Goal: Book appointment/travel/reservation

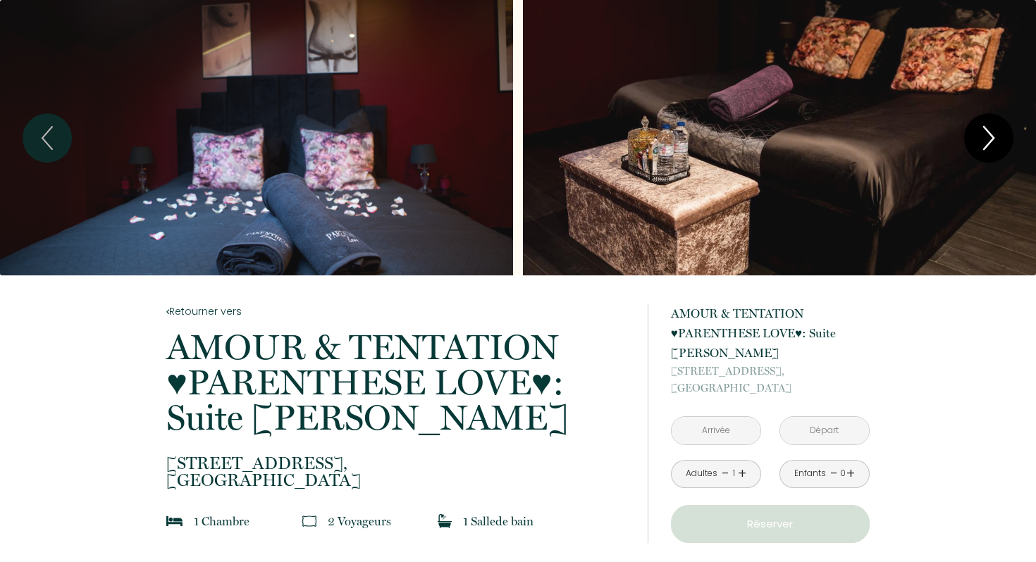
click at [996, 129] on icon "Next" at bounding box center [989, 138] width 30 height 42
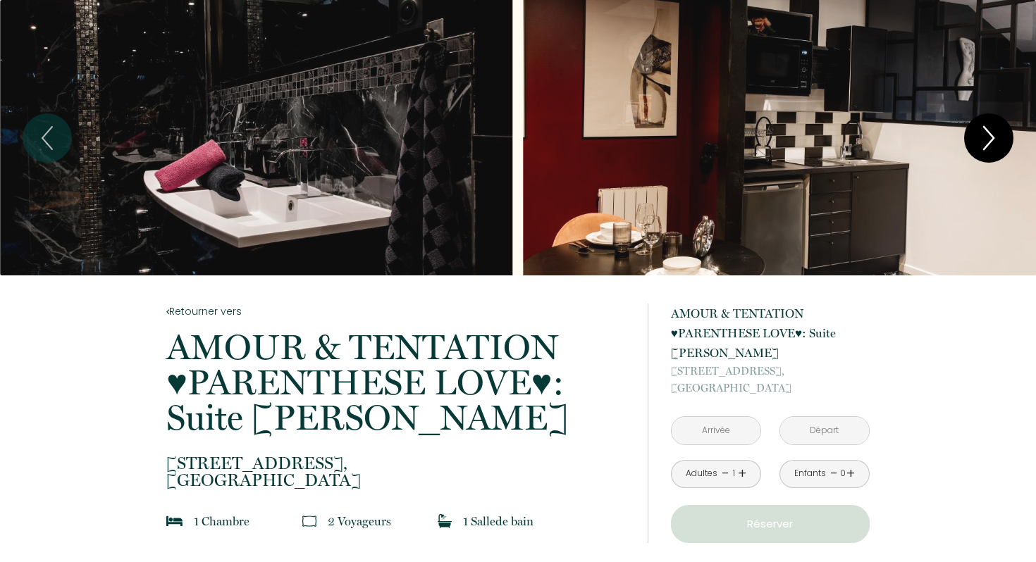
click at [996, 129] on icon "Next" at bounding box center [989, 138] width 30 height 42
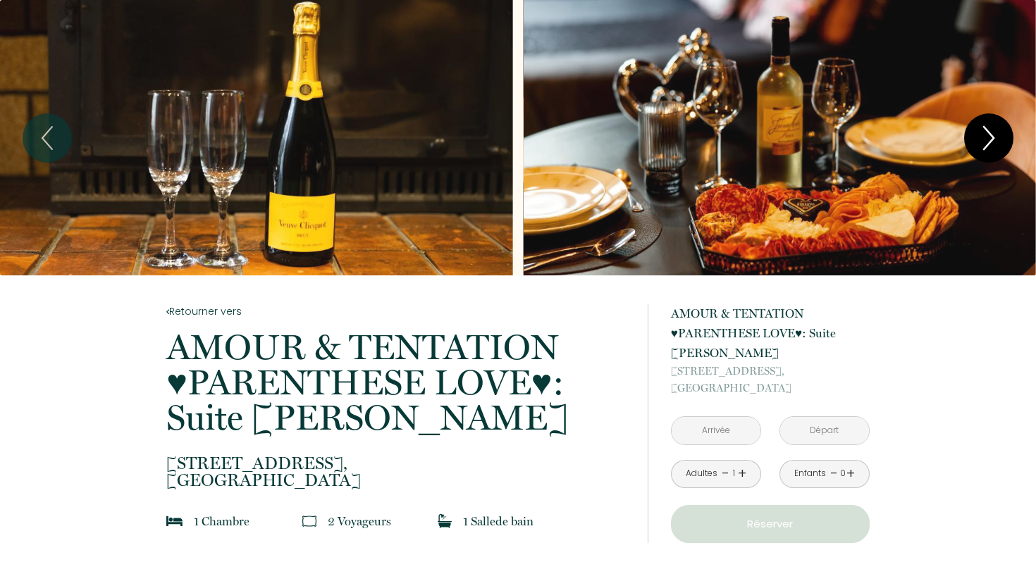
click at [996, 129] on icon "Next" at bounding box center [989, 138] width 30 height 42
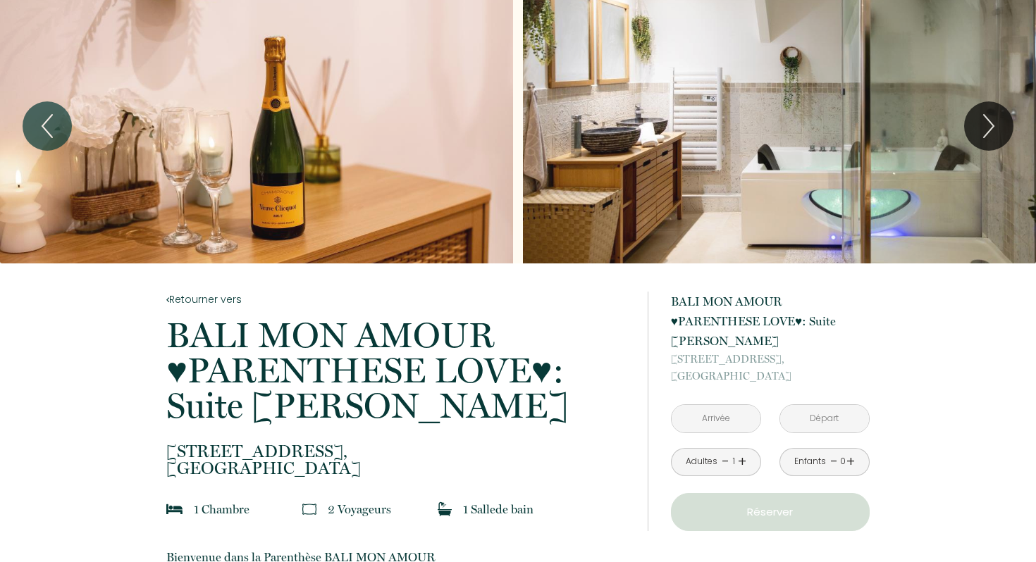
scroll to position [15, 0]
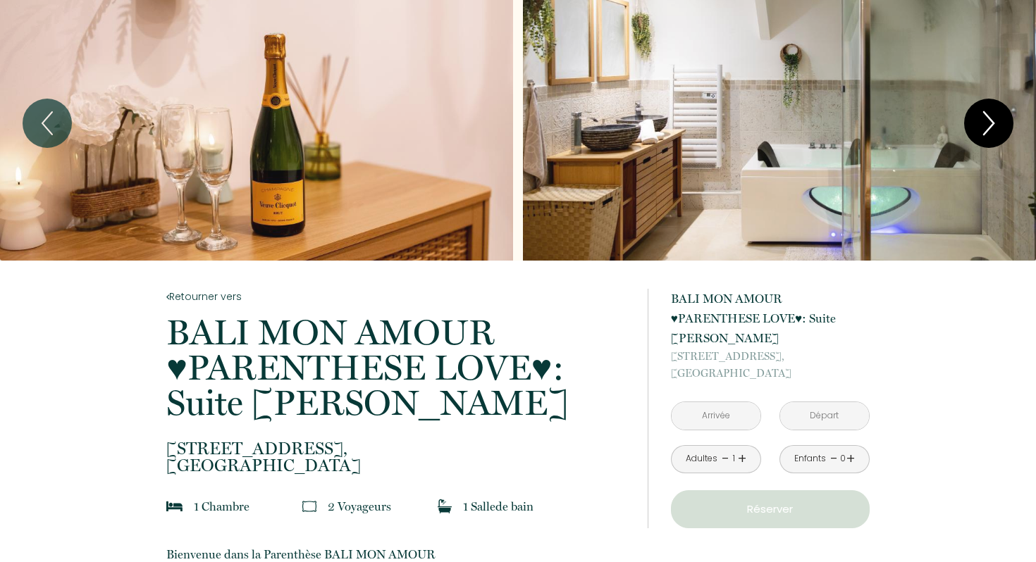
click at [996, 109] on icon "Next" at bounding box center [989, 123] width 30 height 42
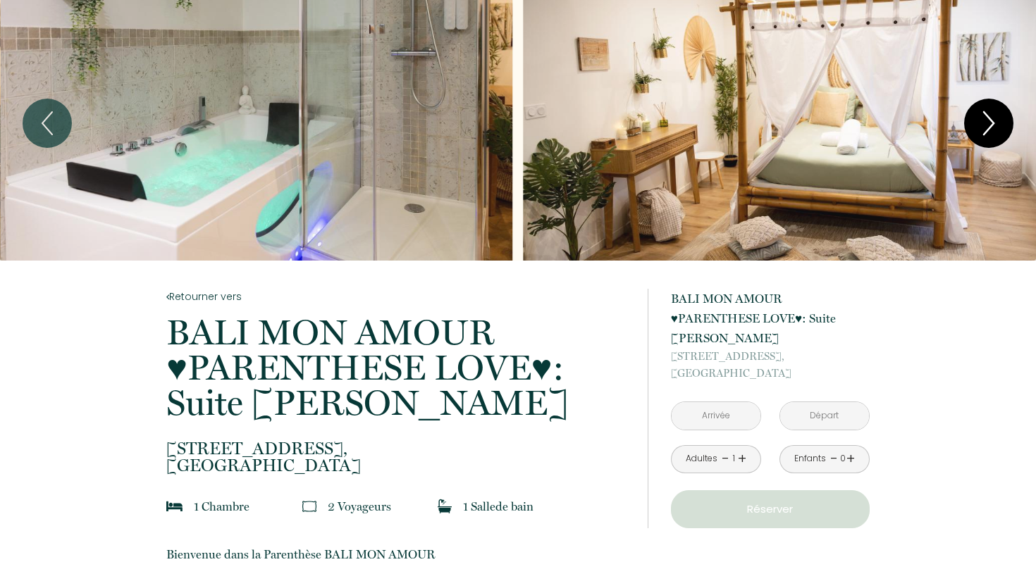
click at [996, 110] on icon "Next" at bounding box center [989, 123] width 30 height 42
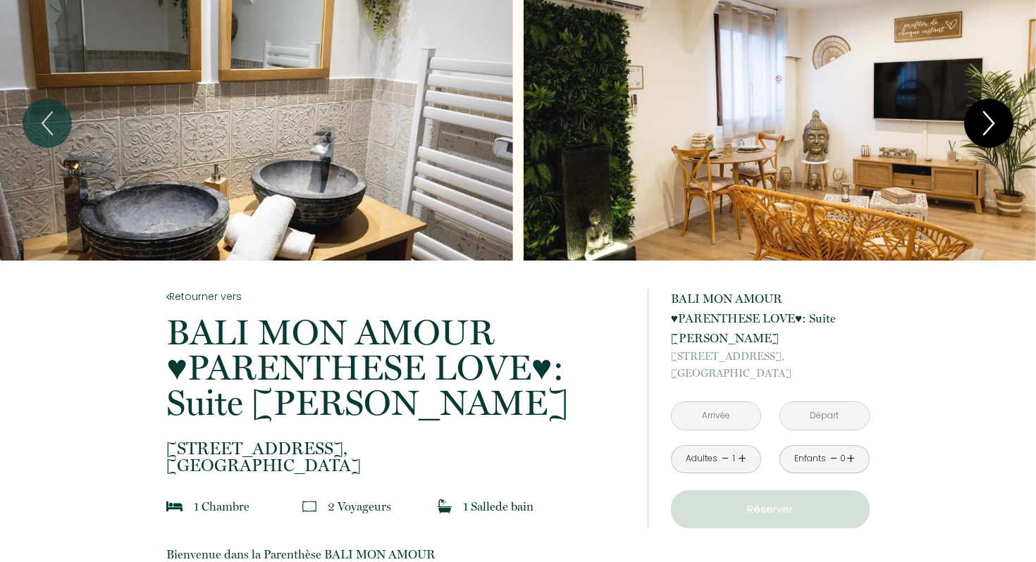
click at [996, 111] on icon "Next" at bounding box center [989, 123] width 30 height 42
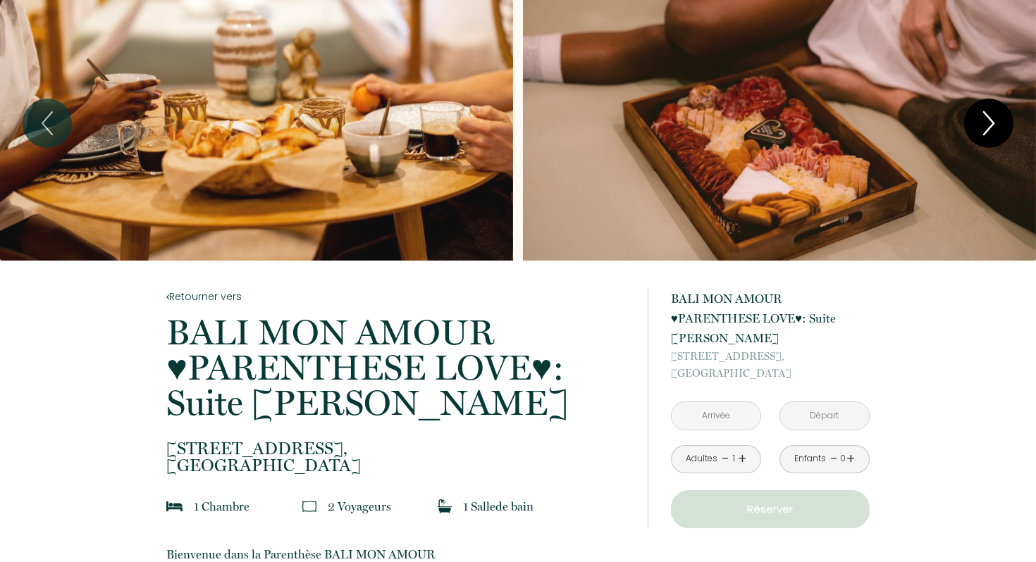
click at [996, 111] on icon "Next" at bounding box center [989, 123] width 30 height 42
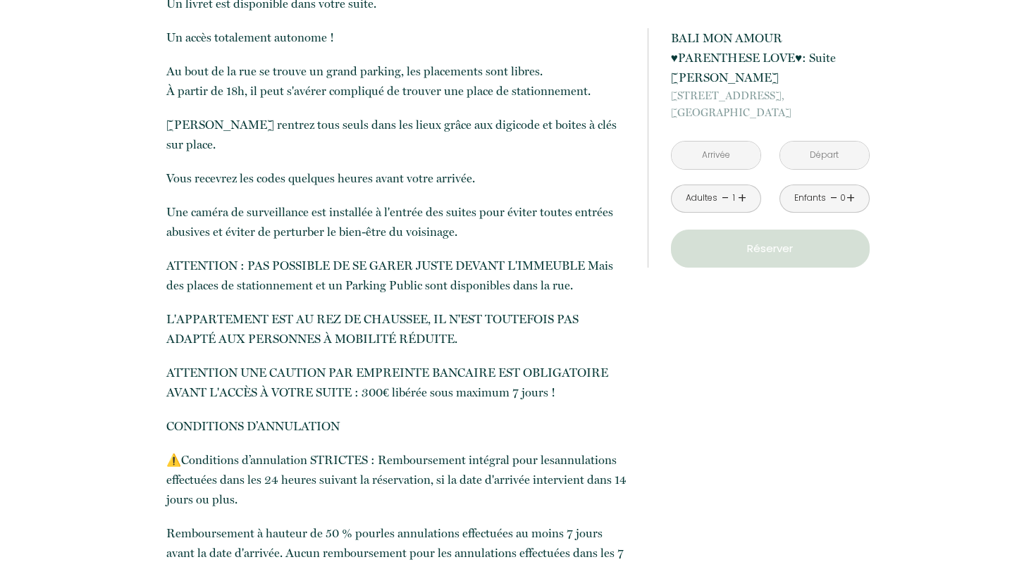
scroll to position [1072, 0]
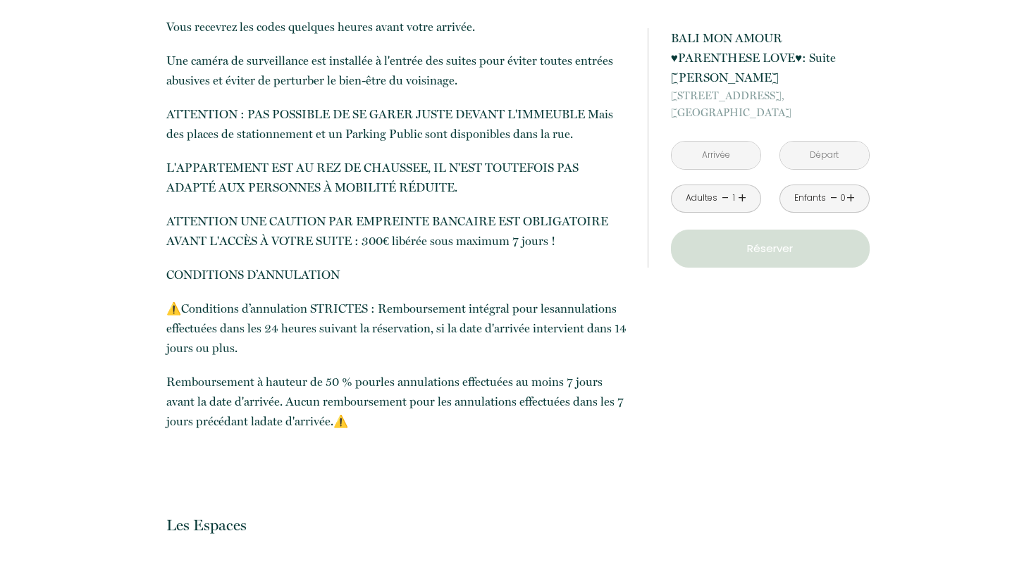
click at [731, 150] on input "text" at bounding box center [716, 155] width 89 height 27
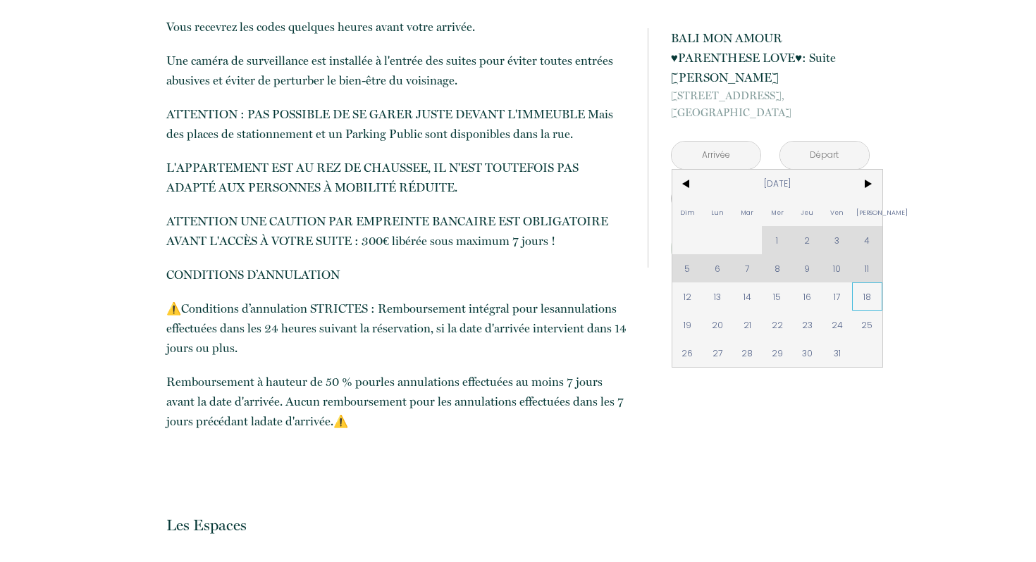
click at [863, 295] on span "18" at bounding box center [867, 297] width 30 height 28
type input "Sam 18 Oct 2025"
type input "Dim 19 Oct 2025"
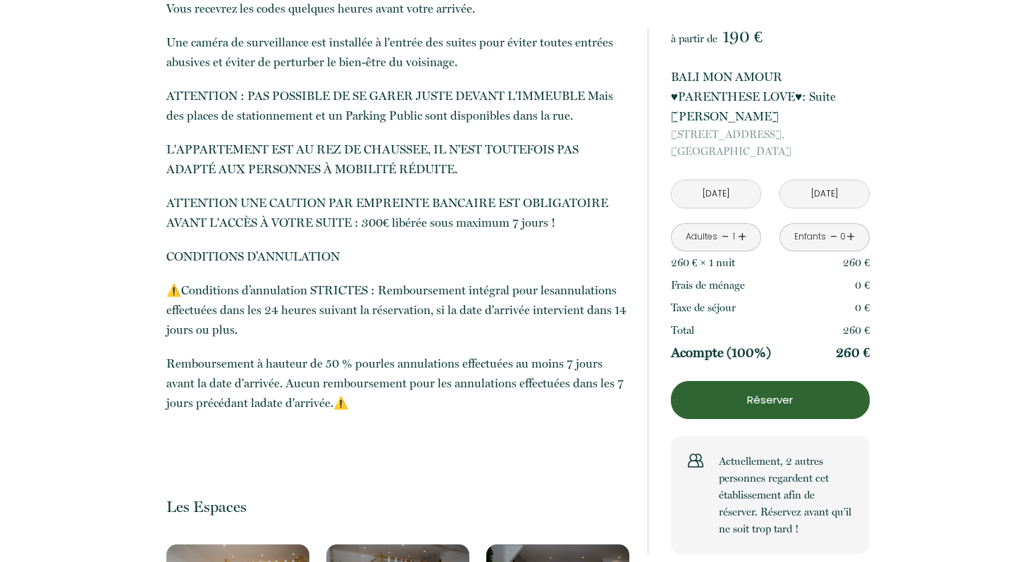
scroll to position [944, 0]
